Goal: Navigation & Orientation: Find specific page/section

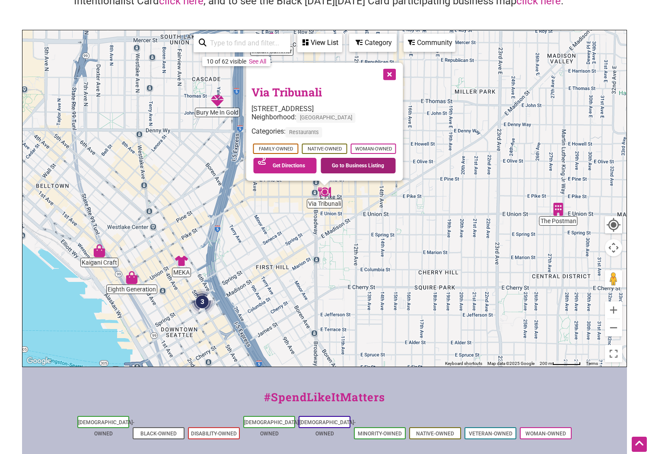
click at [369, 164] on link "Go to Business Listing" at bounding box center [358, 166] width 75 height 16
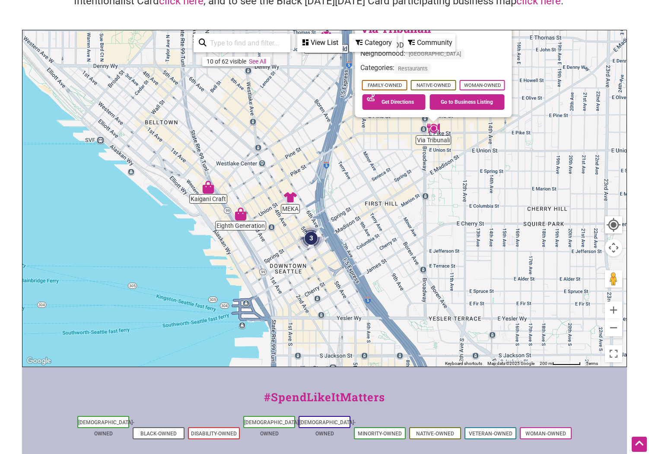
drag, startPoint x: 374, startPoint y: 246, endPoint x: 483, endPoint y: 182, distance: 126.6
click at [483, 182] on div "To navigate, press the arrow keys. Via Tribunali 913 E Pike St, Seattle, WA 981…" at bounding box center [324, 198] width 604 height 336
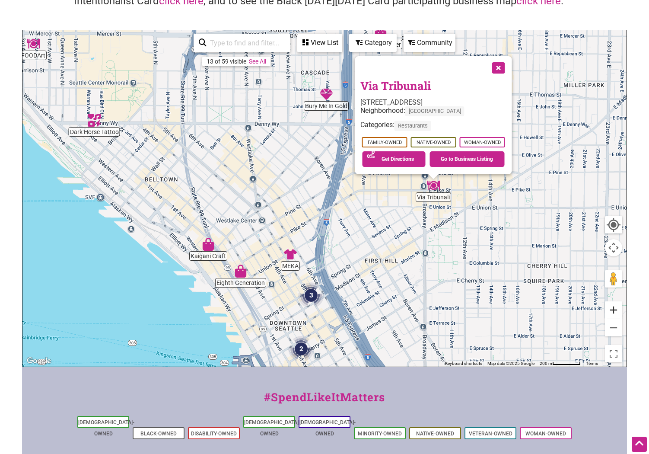
click at [614, 310] on button "Zoom in" at bounding box center [613, 309] width 17 height 17
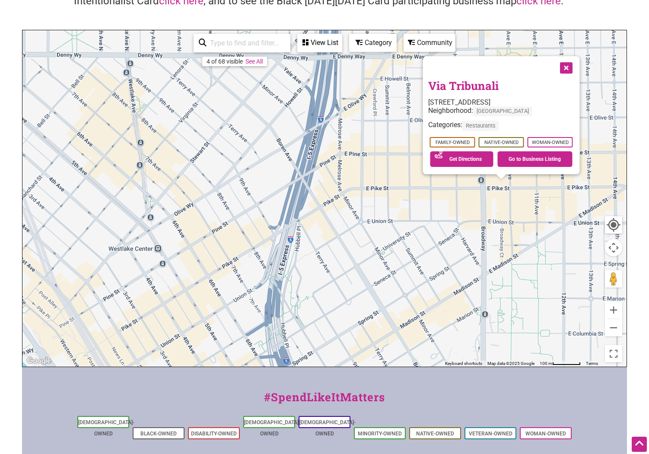
drag, startPoint x: 409, startPoint y: 314, endPoint x: 393, endPoint y: 149, distance: 166.0
click at [393, 149] on div "To navigate, press the arrow keys. Via Tribunali 913 E Pike St, Seattle, WA 981…" at bounding box center [324, 198] width 604 height 336
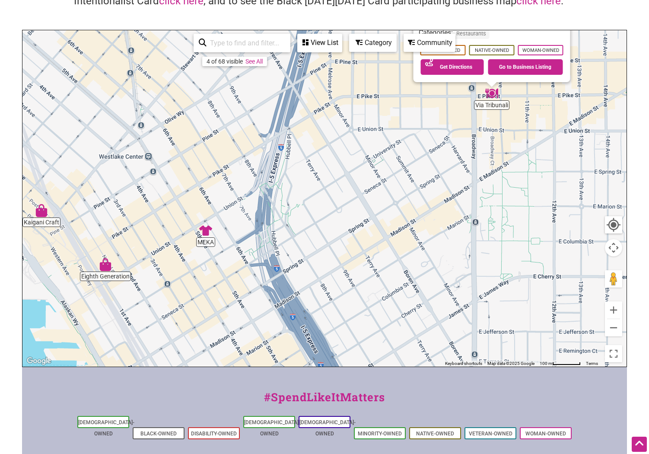
drag, startPoint x: 330, startPoint y: 285, endPoint x: 294, endPoint y: 245, distance: 53.9
click at [294, 245] on div "To navigate, press the arrow keys. Via Tribunali 913 E Pike St, Seattle, WA 981…" at bounding box center [324, 198] width 604 height 336
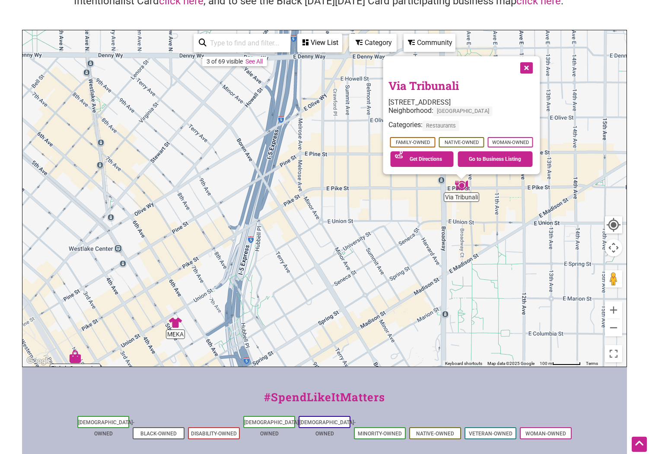
click at [526, 65] on button "Close" at bounding box center [526, 67] width 22 height 22
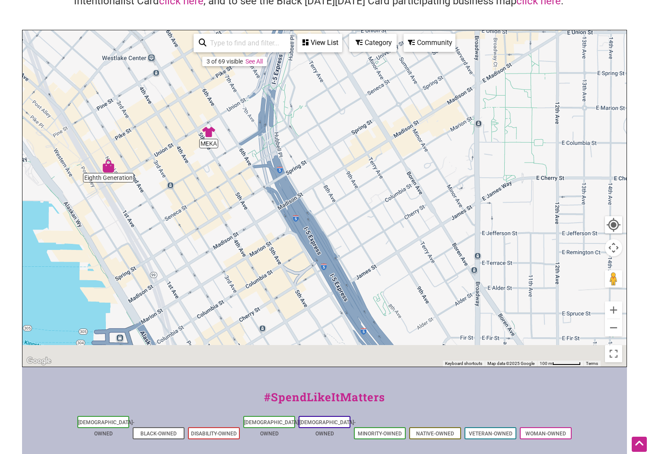
drag, startPoint x: 348, startPoint y: 282, endPoint x: 381, endPoint y: 57, distance: 227.6
click at [381, 57] on div "To navigate, press the arrow keys." at bounding box center [324, 198] width 604 height 336
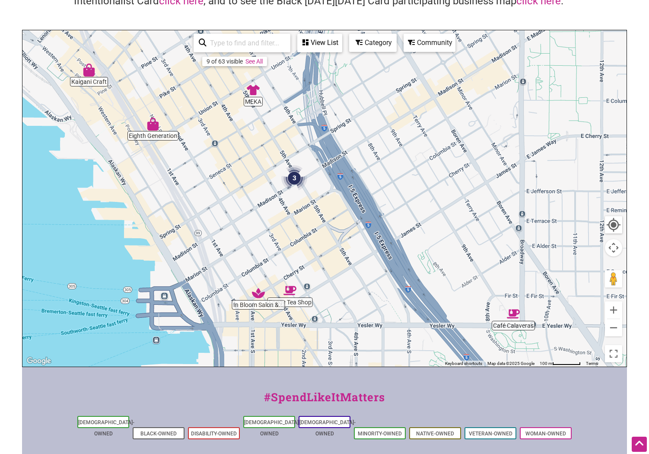
drag, startPoint x: 342, startPoint y: 159, endPoint x: 387, endPoint y: 153, distance: 46.1
click at [387, 153] on div "To navigate, press the arrow keys." at bounding box center [324, 198] width 604 height 336
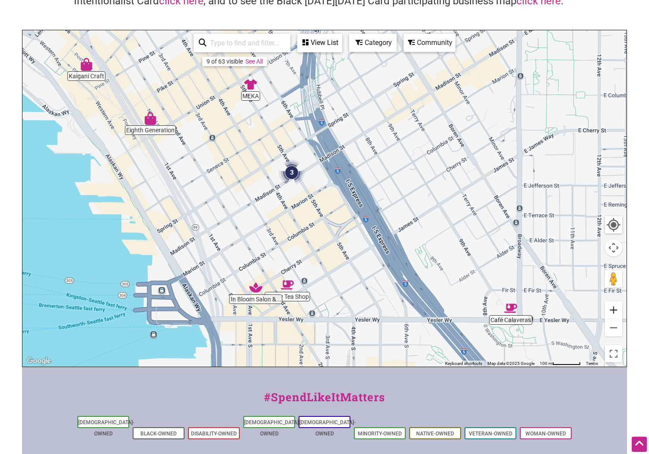
click at [614, 312] on button "Zoom in" at bounding box center [613, 309] width 17 height 17
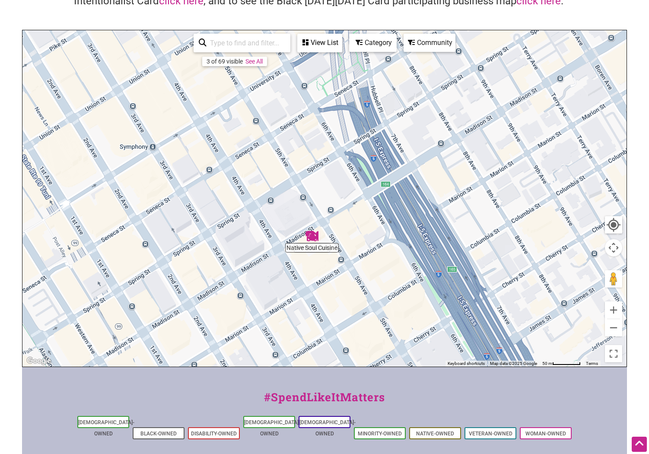
drag, startPoint x: 338, startPoint y: 222, endPoint x: 390, endPoint y: 291, distance: 87.3
click at [390, 291] on div "To navigate, press the arrow keys." at bounding box center [324, 198] width 604 height 336
click at [312, 239] on img "Native Soul Cuisine" at bounding box center [312, 236] width 13 height 13
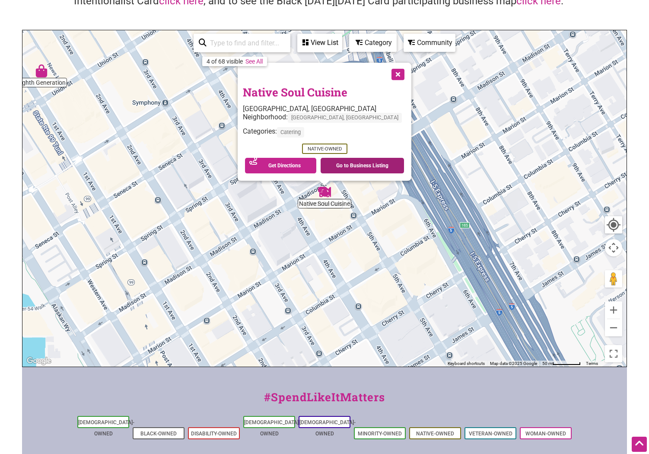
click at [338, 164] on link "Go to Business Listing" at bounding box center [362, 166] width 83 height 16
click at [387, 76] on button "Close" at bounding box center [398, 74] width 22 height 22
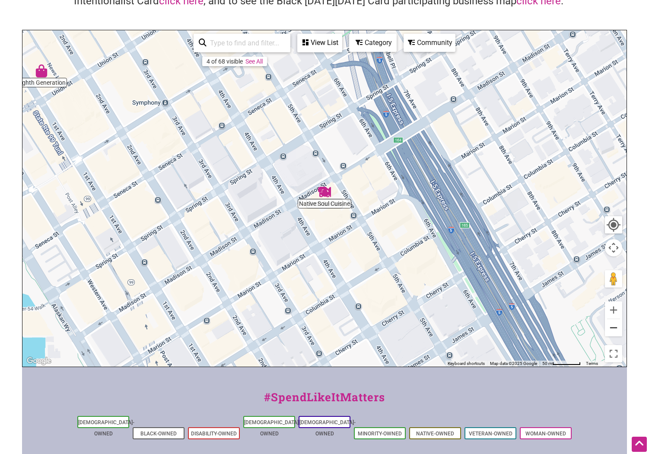
click at [617, 332] on button "Zoom out" at bounding box center [613, 327] width 17 height 17
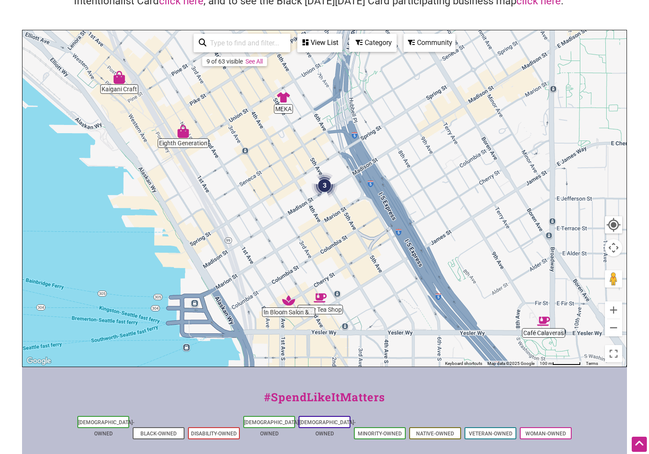
click at [542, 321] on img "Café Calaveras" at bounding box center [543, 321] width 13 height 13
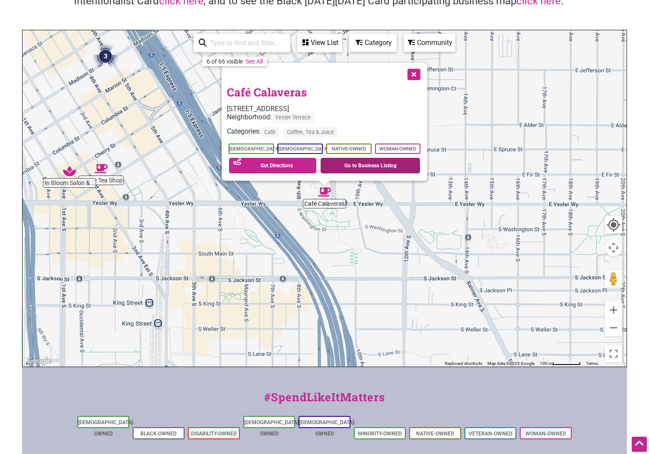
click at [368, 163] on link "Go to Business Listing" at bounding box center [370, 166] width 99 height 16
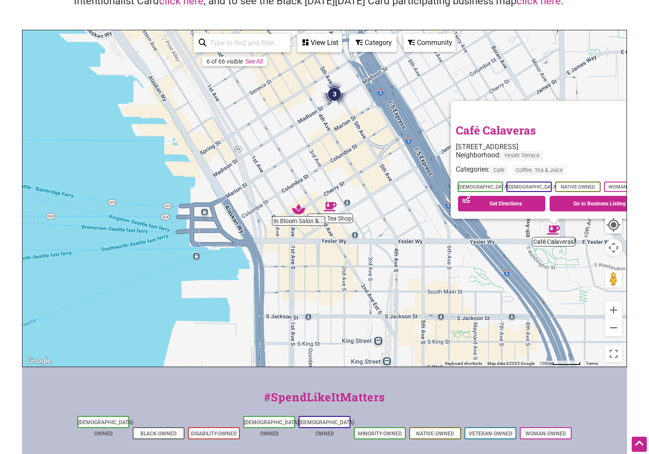
drag, startPoint x: 185, startPoint y: 193, endPoint x: 416, endPoint y: 230, distance: 233.9
click at [417, 231] on div "To navigate, press the arrow keys. Café Calaveras 860 Yesler Wy, Seattle, WA 98…" at bounding box center [324, 198] width 604 height 336
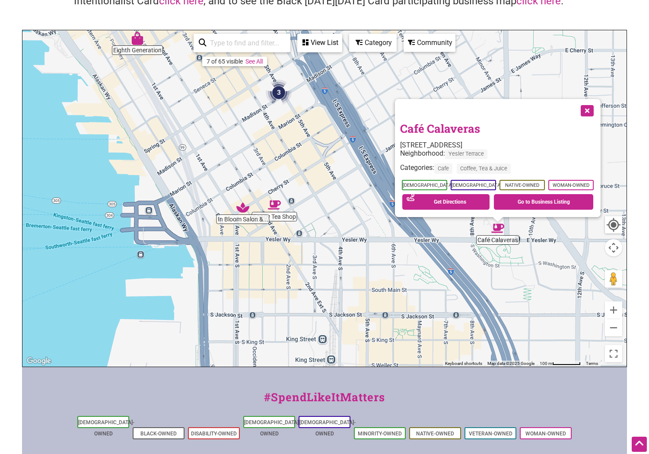
click at [272, 205] on img "Foggy Tea Shop" at bounding box center [274, 204] width 13 height 13
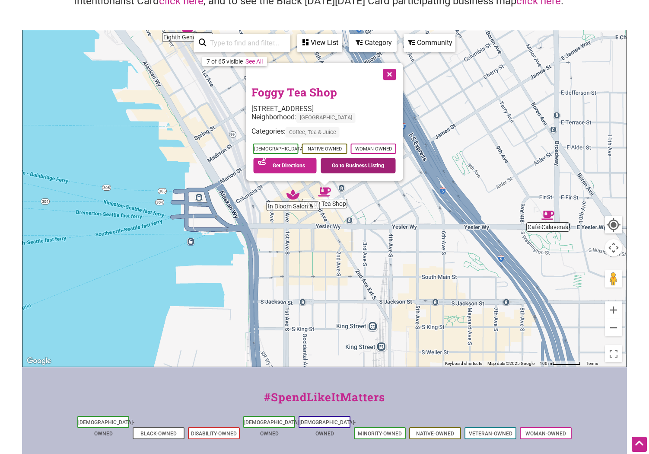
click at [338, 167] on link "Go to Business Listing" at bounding box center [358, 166] width 75 height 16
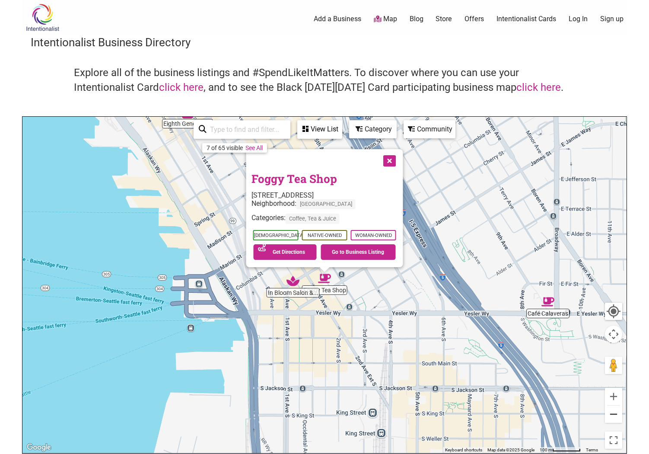
click at [612, 412] on button "Zoom out" at bounding box center [613, 414] width 17 height 17
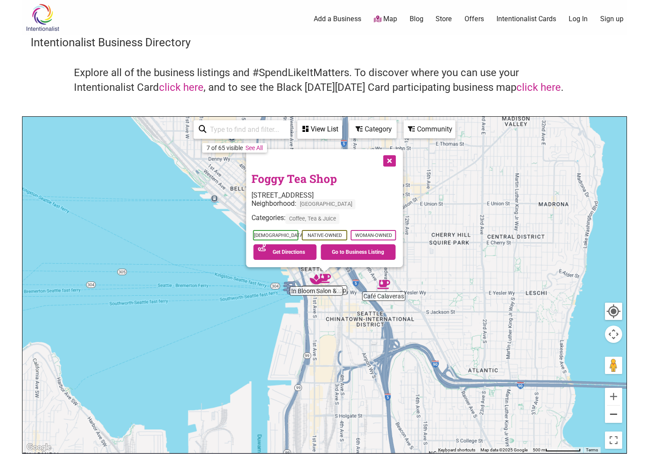
click at [612, 412] on button "Zoom out" at bounding box center [613, 414] width 17 height 17
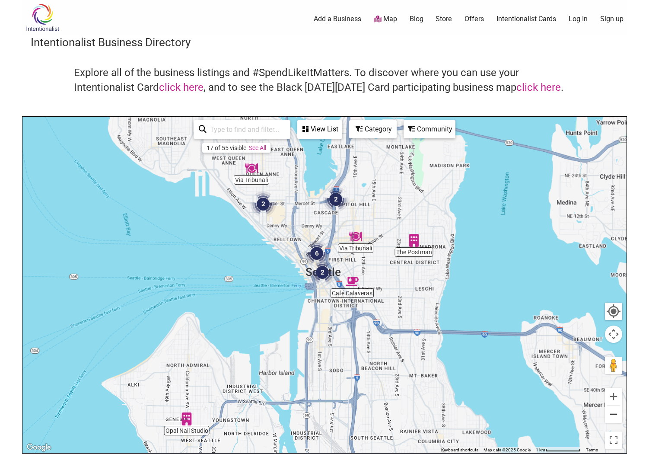
click at [612, 412] on button "Zoom out" at bounding box center [613, 414] width 17 height 17
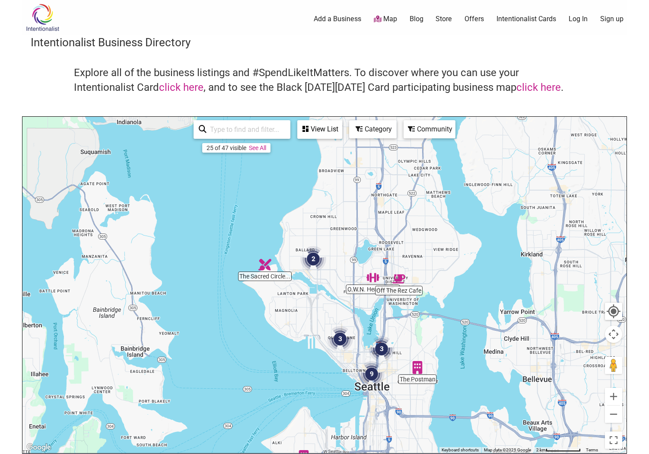
drag, startPoint x: 238, startPoint y: 211, endPoint x: 288, endPoint y: 322, distance: 122.1
click at [288, 322] on div "To navigate, press the arrow keys." at bounding box center [324, 285] width 604 height 336
click at [614, 398] on button "Zoom in" at bounding box center [613, 396] width 17 height 17
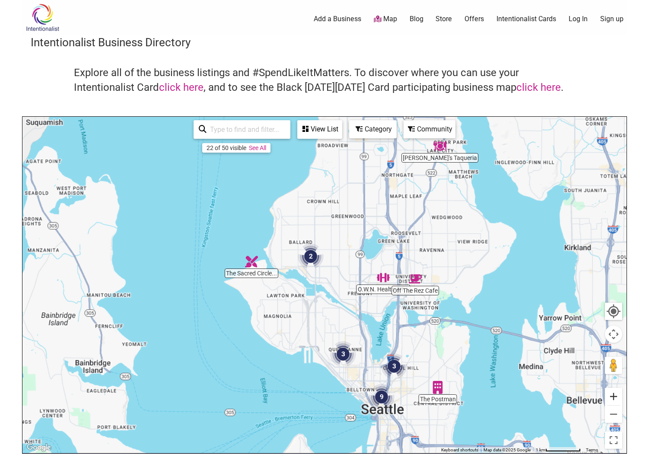
click at [614, 398] on button "Zoom in" at bounding box center [613, 396] width 17 height 17
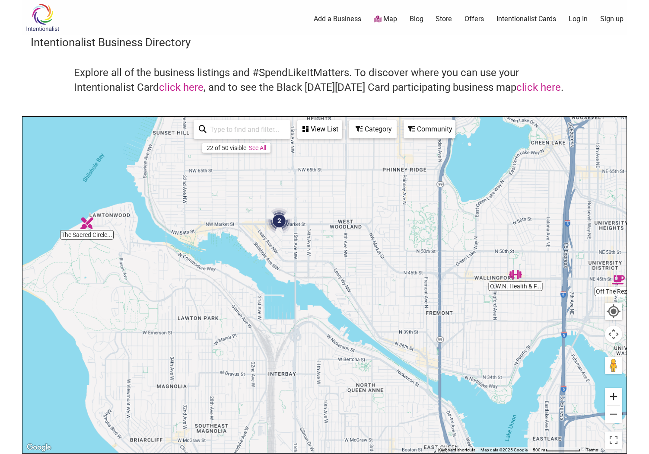
click at [614, 398] on button "Zoom in" at bounding box center [613, 396] width 17 height 17
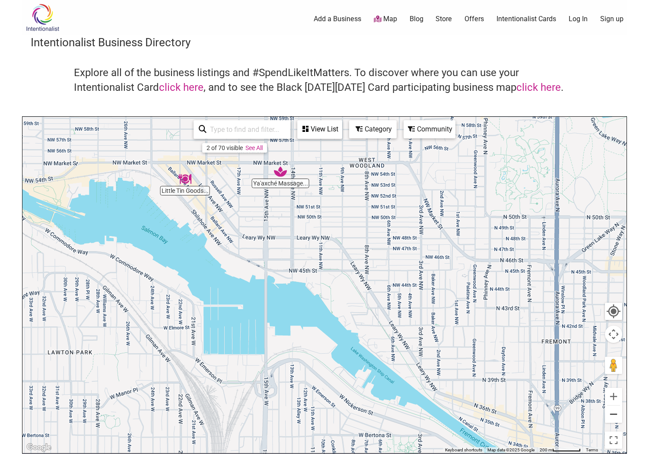
click at [614, 410] on button "Zoom out" at bounding box center [613, 414] width 17 height 17
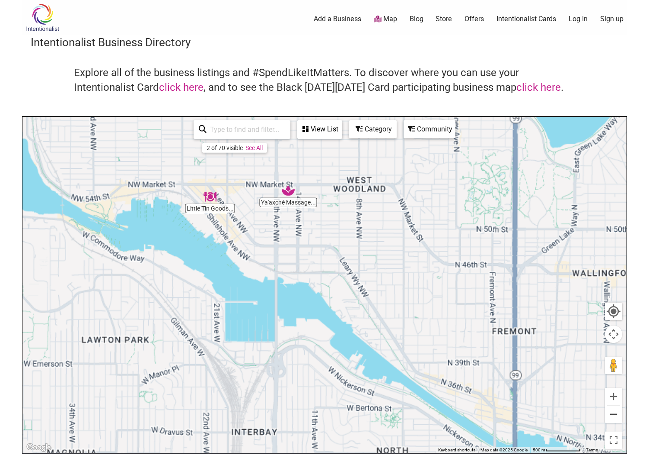
click at [614, 410] on button "Zoom out" at bounding box center [613, 414] width 17 height 17
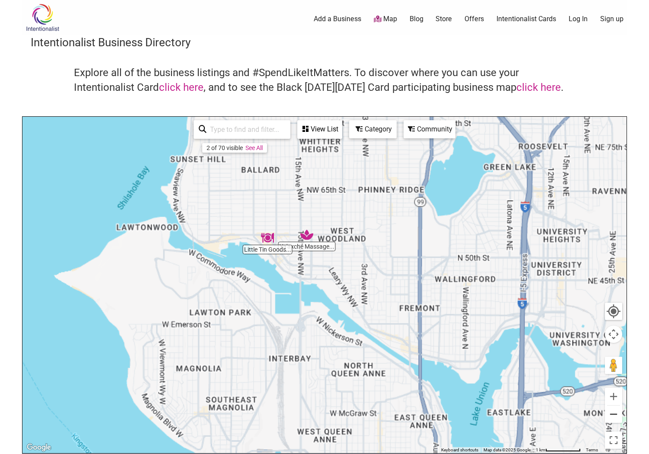
click at [614, 410] on button "Zoom out" at bounding box center [613, 414] width 17 height 17
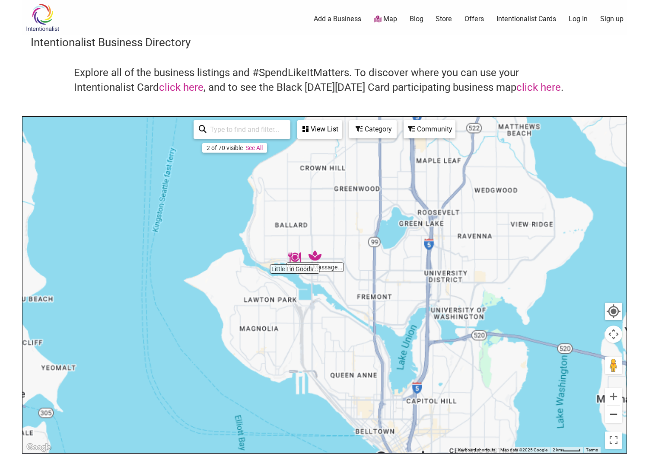
click at [614, 410] on button "Zoom out" at bounding box center [613, 414] width 17 height 17
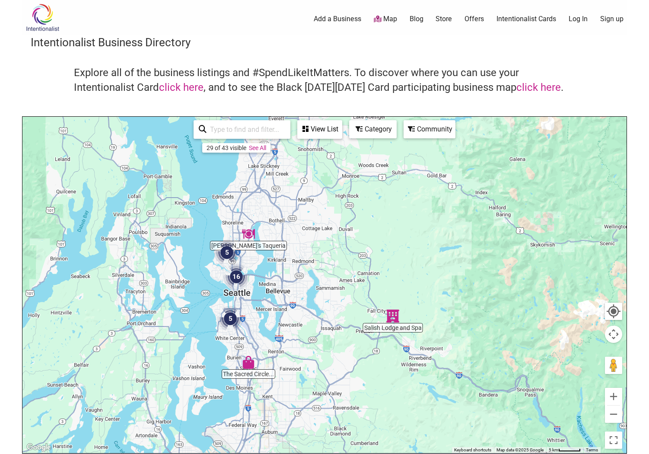
drag, startPoint x: 452, startPoint y: 293, endPoint x: 352, endPoint y: 275, distance: 101.9
click at [352, 275] on div "To navigate, press the arrow keys." at bounding box center [324, 285] width 604 height 336
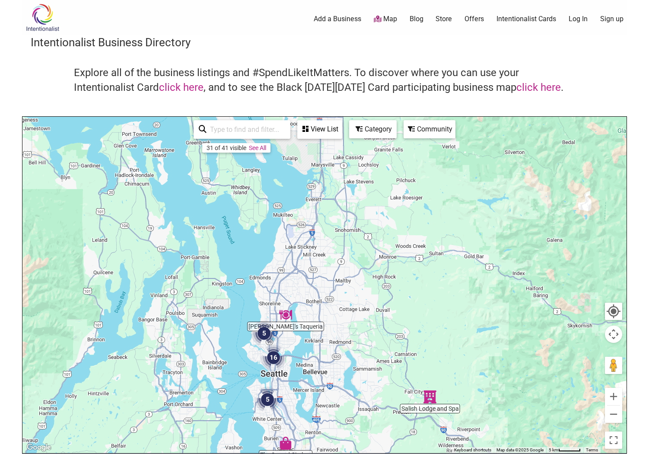
drag, startPoint x: 346, startPoint y: 246, endPoint x: 384, endPoint y: 332, distance: 93.9
click at [384, 332] on div "To navigate, press the arrow keys." at bounding box center [324, 285] width 604 height 336
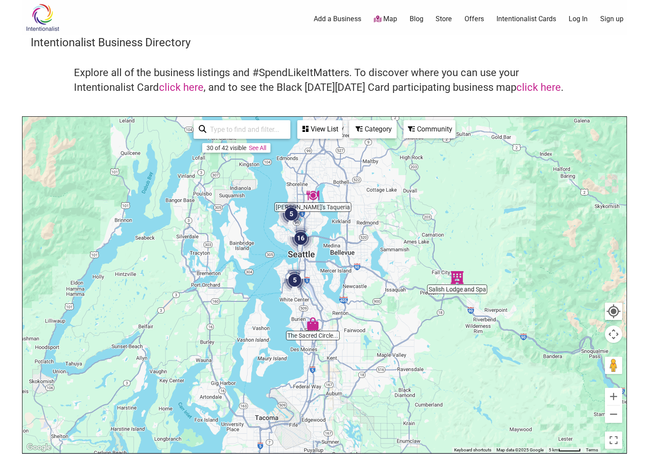
drag, startPoint x: 364, startPoint y: 325, endPoint x: 391, endPoint y: 203, distance: 124.9
click at [391, 203] on div "To navigate, press the arrow keys." at bounding box center [324, 285] width 604 height 336
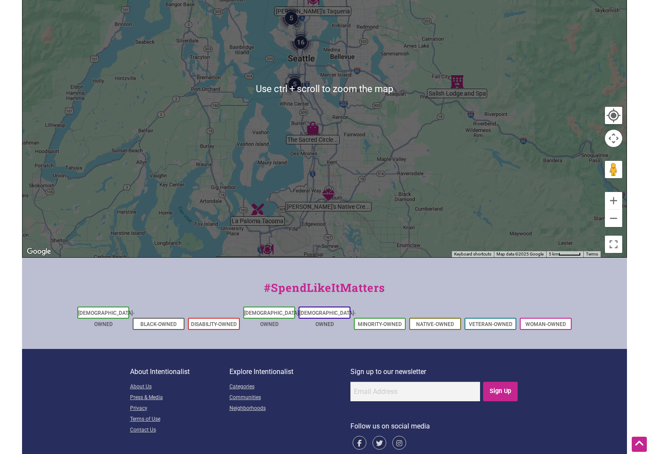
scroll to position [205, 0]
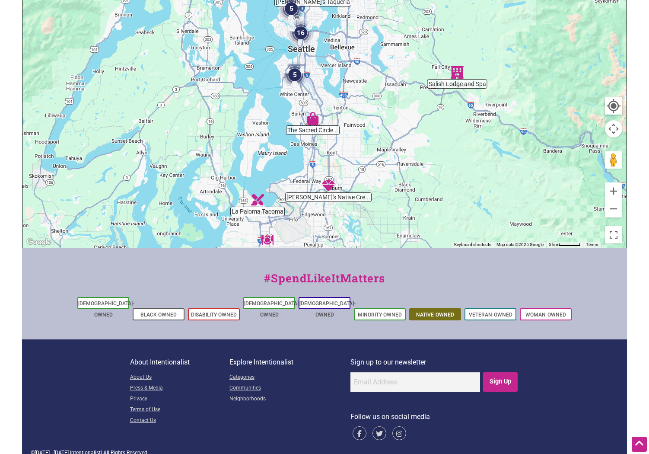
click at [416, 308] on li "Native-Owned" at bounding box center [435, 314] width 52 height 12
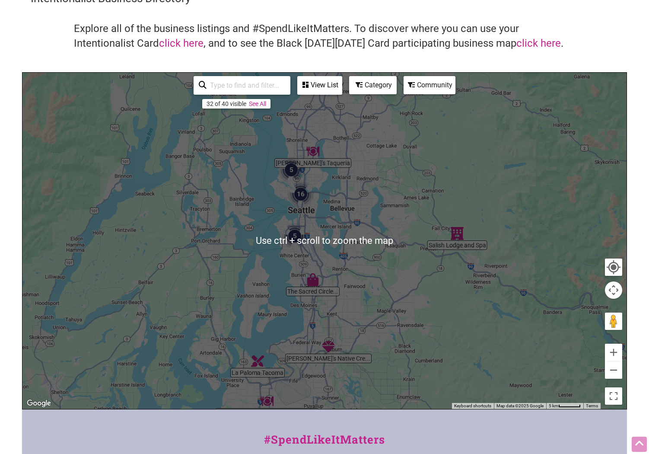
scroll to position [0, 0]
